Goal: Navigation & Orientation: Find specific page/section

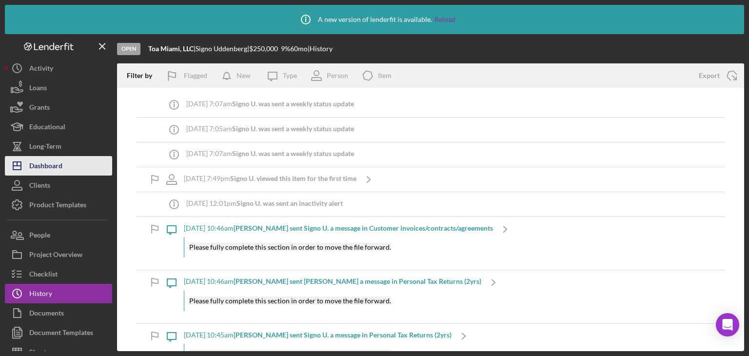
click at [14, 162] on polygon "button" at bounding box center [17, 166] width 8 height 8
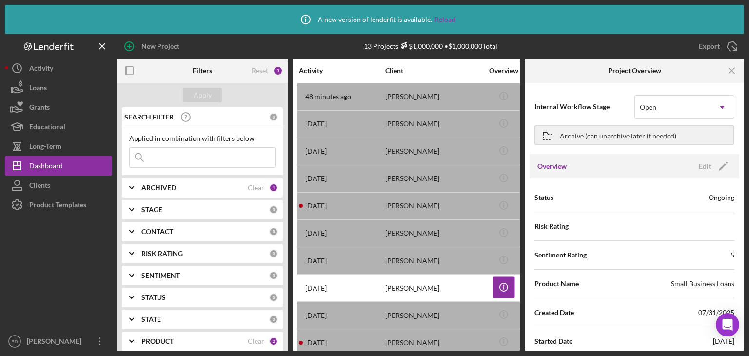
click at [160, 181] on div "ARCHIVED Clear 1" at bounding box center [209, 188] width 137 height 20
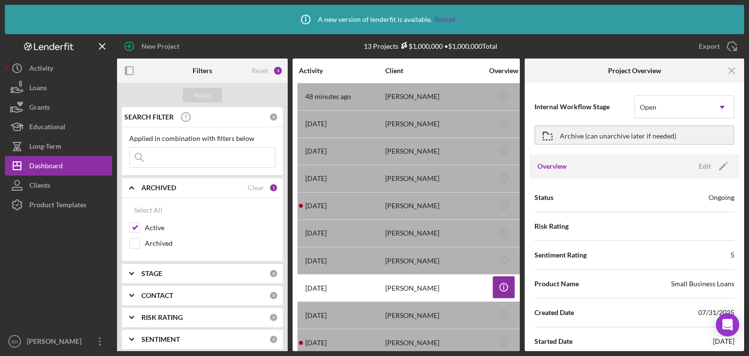
click at [160, 181] on div "ARCHIVED Clear 1" at bounding box center [209, 188] width 137 height 20
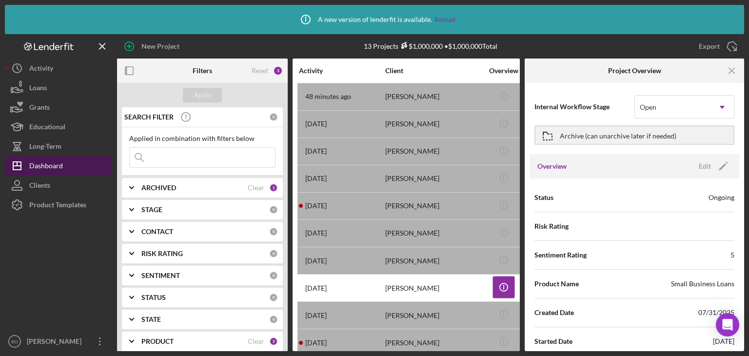
click at [55, 166] on div "Dashboard" at bounding box center [46, 167] width 34 height 22
click at [101, 44] on icon "Icon/Menu Close" at bounding box center [103, 47] width 22 height 22
